Goal: Task Accomplishment & Management: Use online tool/utility

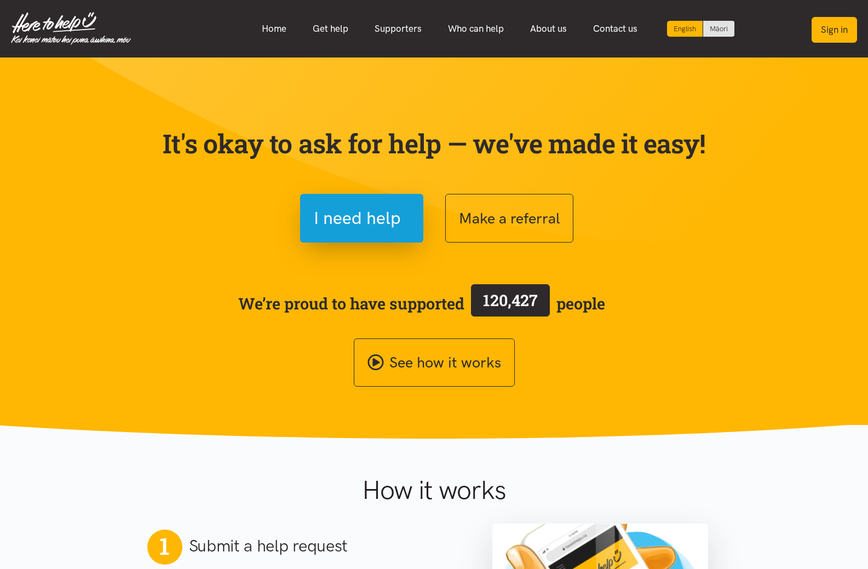
click at [821, 31] on button "Sign in" at bounding box center [833, 30] width 45 height 26
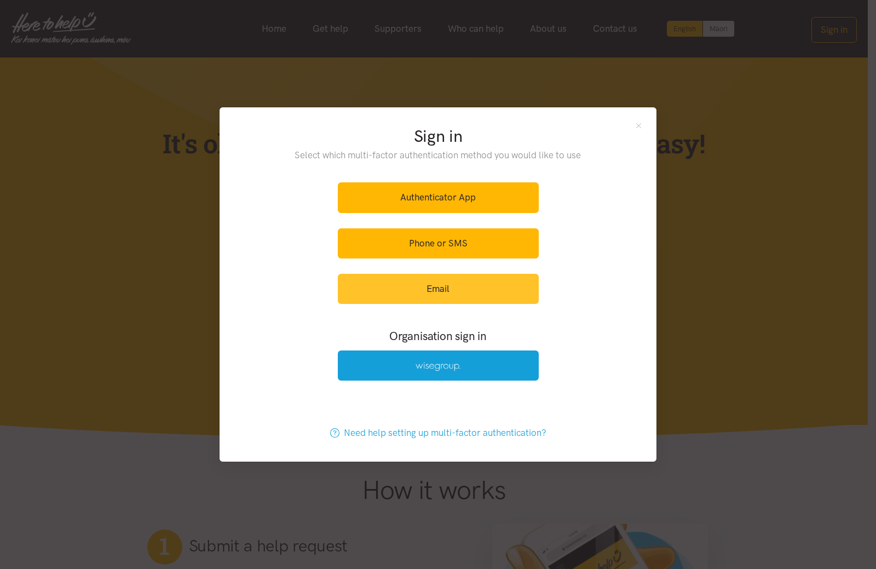
click at [467, 302] on link "Email" at bounding box center [438, 289] width 201 height 30
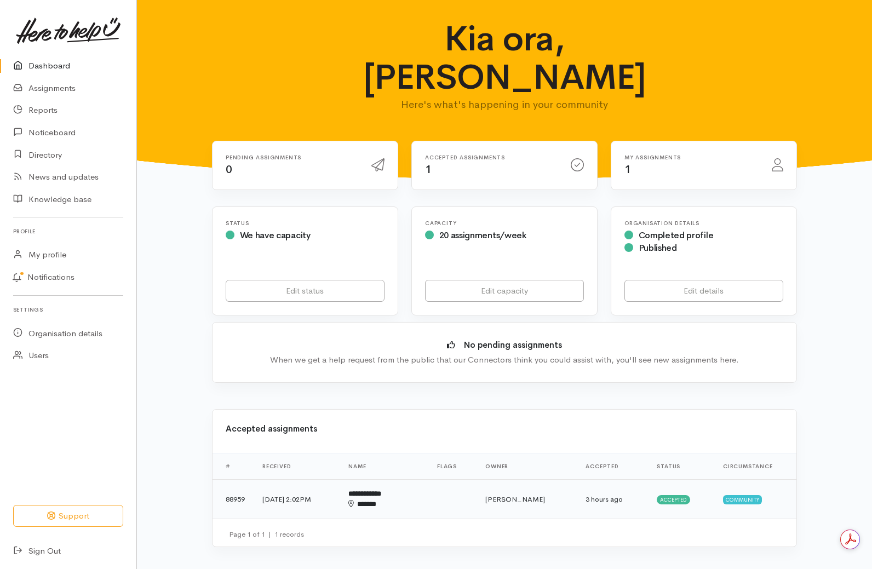
click at [580, 479] on td "3 hours ago" at bounding box center [612, 498] width 71 height 39
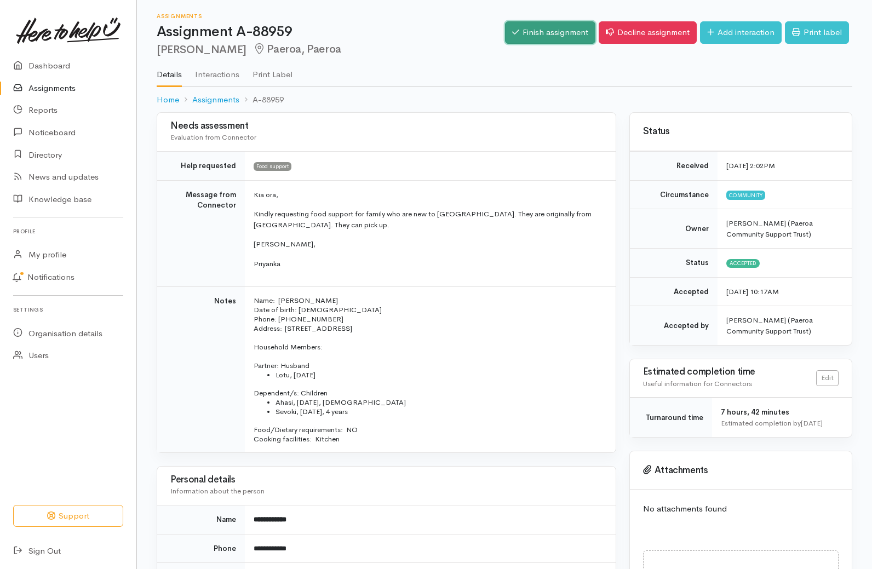
click at [546, 31] on link "Finish assignment" at bounding box center [550, 32] width 90 height 22
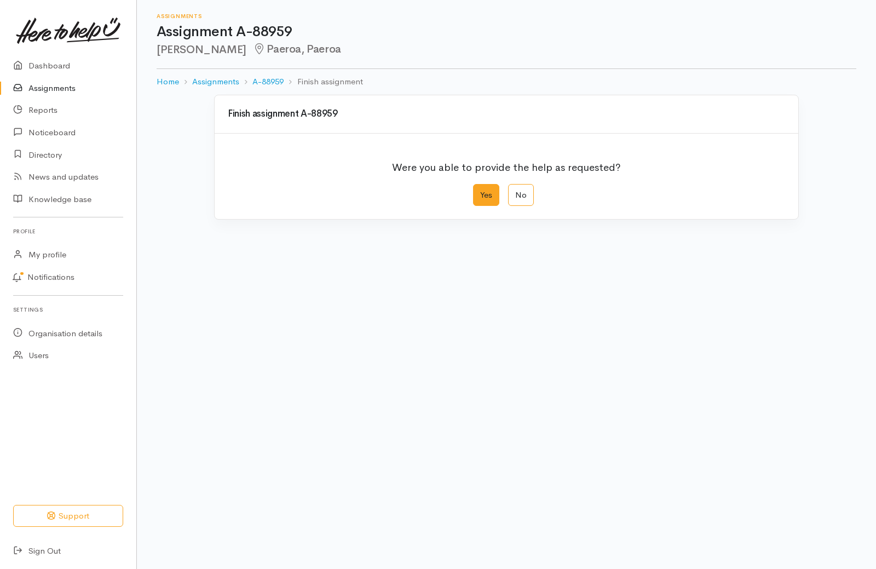
click at [493, 195] on label "Yes" at bounding box center [486, 195] width 26 height 22
click at [480, 191] on input "Yes" at bounding box center [476, 187] width 7 height 7
radio input "true"
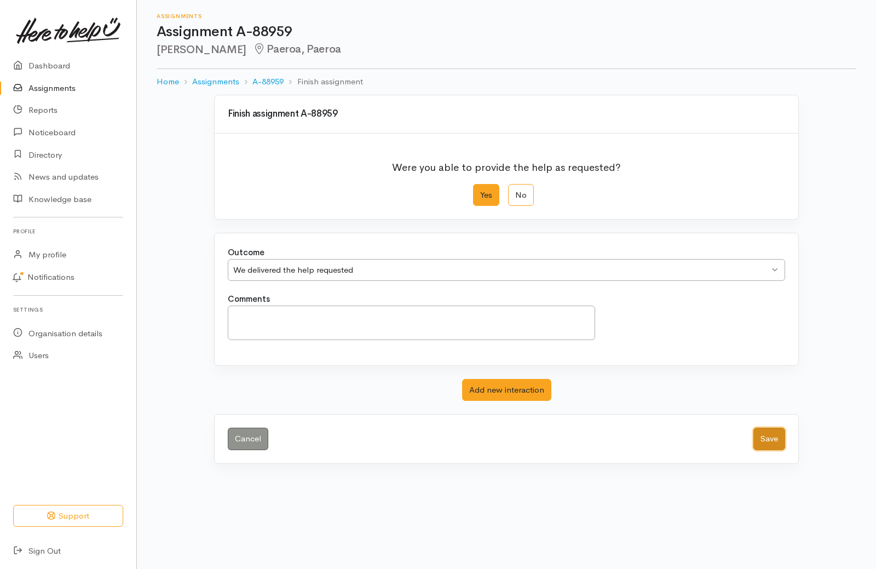
click at [773, 435] on button "Save" at bounding box center [769, 439] width 32 height 22
